Goal: Transaction & Acquisition: Purchase product/service

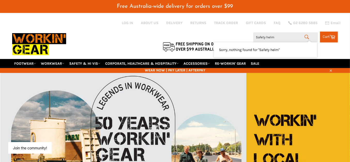
type input "Safety hel"
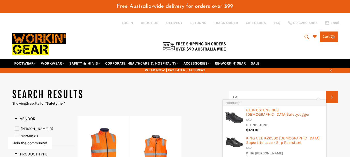
type input "S"
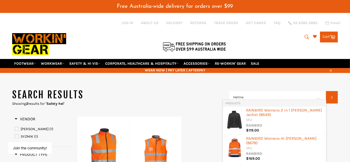
type input "Helmet"
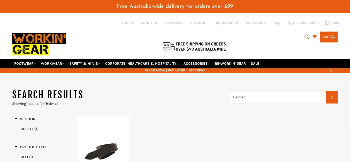
click at [321, 91] on input "Helmet" at bounding box center [277, 97] width 97 height 12
